Goal: Task Accomplishment & Management: Use online tool/utility

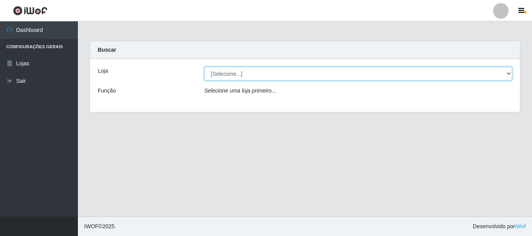
click at [216, 70] on select "[Selecione...] Super Vilton" at bounding box center [358, 74] width 308 height 14
select select "379"
click at [204, 67] on select "[Selecione...] Super Vilton" at bounding box center [358, 74] width 308 height 14
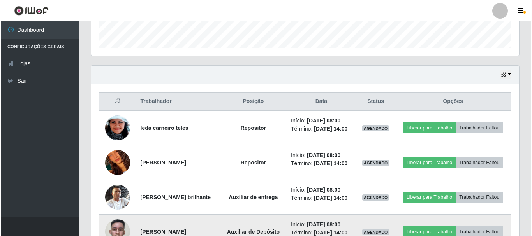
scroll to position [234, 0]
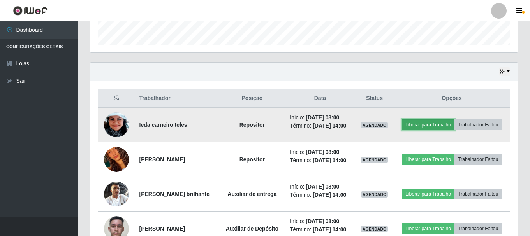
click at [410, 128] on button "Liberar para Trabalho" at bounding box center [428, 124] width 53 height 11
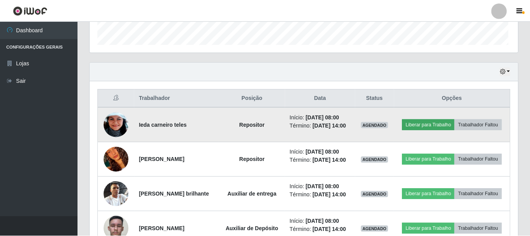
scroll to position [162, 424]
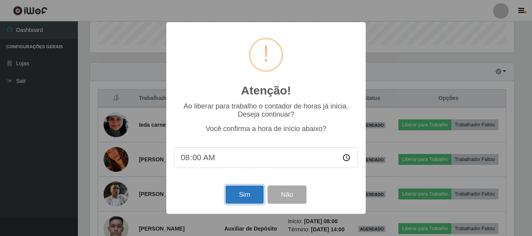
click at [237, 196] on button "Sim" at bounding box center [244, 195] width 38 height 18
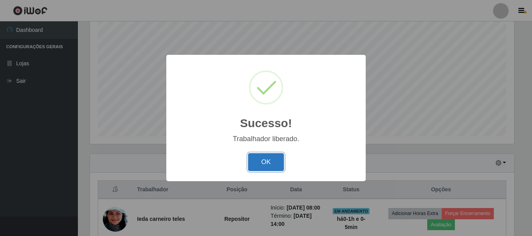
click at [265, 161] on button "OK" at bounding box center [266, 162] width 36 height 18
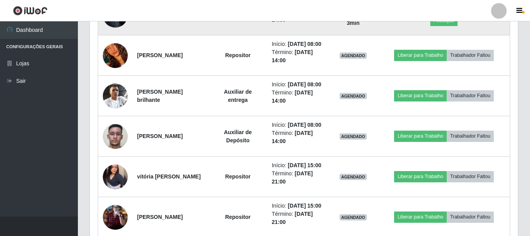
scroll to position [376, 0]
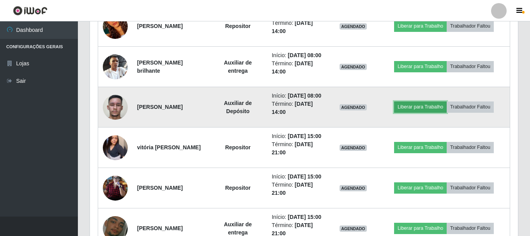
click at [415, 112] on button "Liberar para Trabalho" at bounding box center [420, 107] width 53 height 11
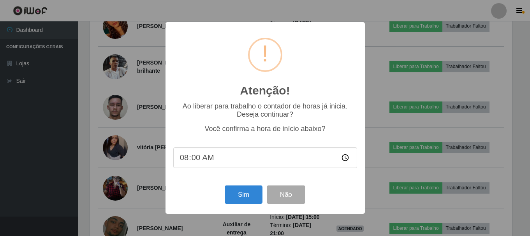
scroll to position [162, 424]
click at [246, 197] on button "Sim" at bounding box center [244, 195] width 38 height 18
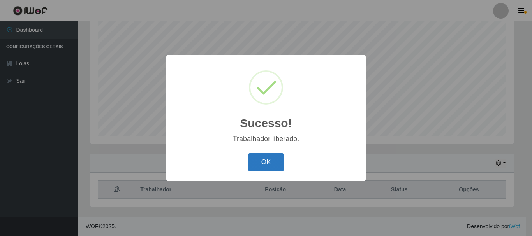
click at [265, 161] on button "OK" at bounding box center [266, 162] width 36 height 18
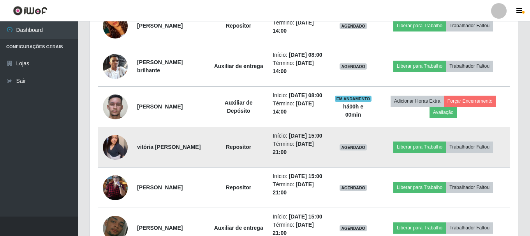
scroll to position [376, 0]
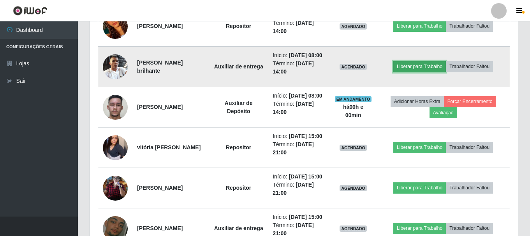
click at [420, 72] on button "Liberar para Trabalho" at bounding box center [419, 66] width 53 height 11
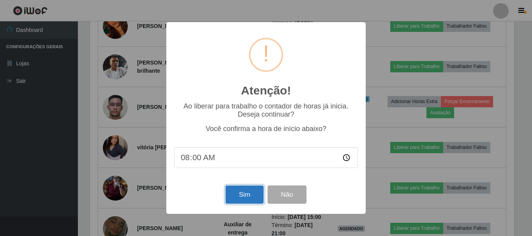
click at [255, 200] on button "Sim" at bounding box center [244, 195] width 38 height 18
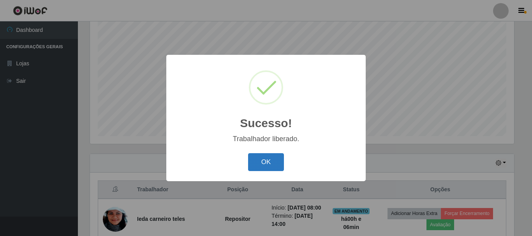
click at [262, 155] on button "OK" at bounding box center [266, 162] width 36 height 18
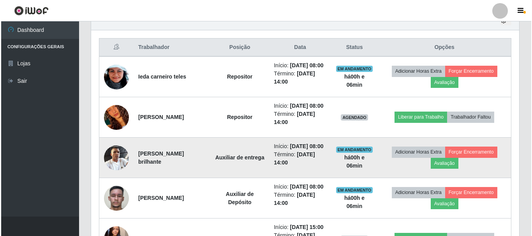
scroll to position [298, 0]
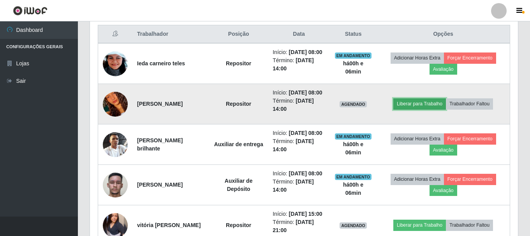
click at [415, 109] on button "Liberar para Trabalho" at bounding box center [419, 103] width 53 height 11
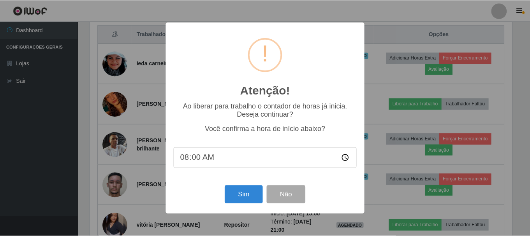
scroll to position [162, 424]
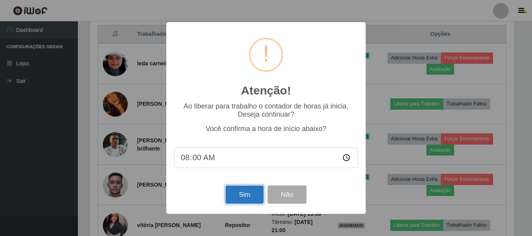
click at [227, 199] on button "Sim" at bounding box center [244, 195] width 38 height 18
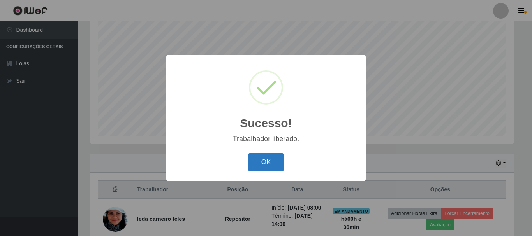
click at [264, 154] on button "OK" at bounding box center [266, 162] width 36 height 18
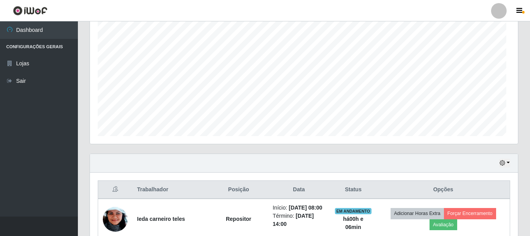
scroll to position [162, 428]
